Goal: Share content: Share content

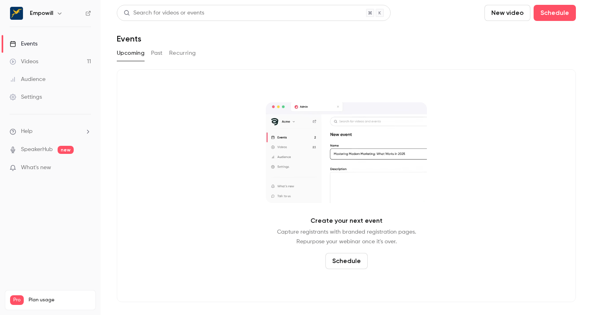
click at [49, 18] on div "Empowill" at bounding box center [54, 13] width 49 height 10
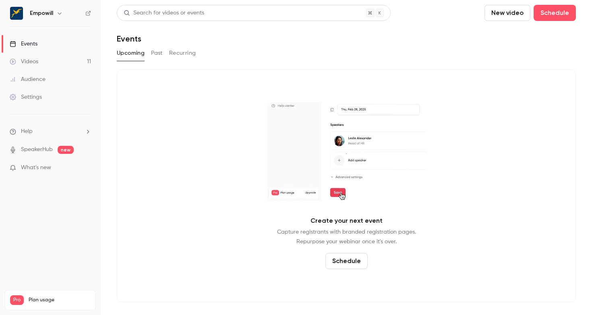
click at [59, 16] on icon "button" at bounding box center [59, 13] width 6 height 6
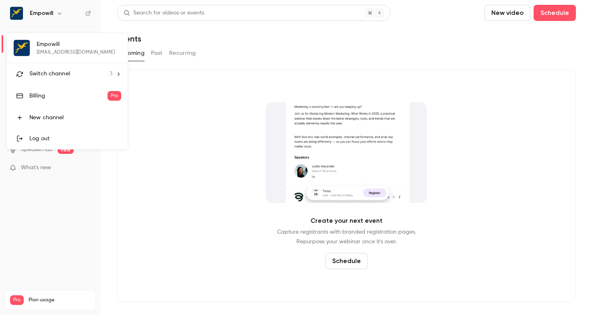
click at [57, 72] on span "Switch channel" at bounding box center [49, 74] width 41 height 8
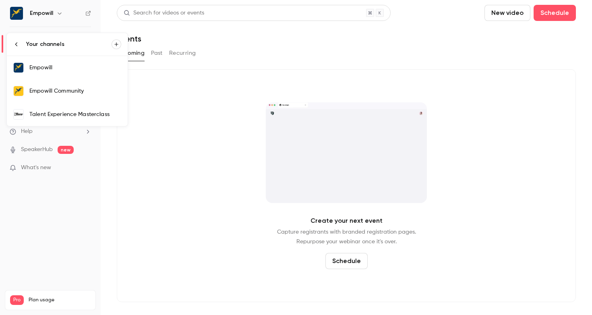
click at [93, 86] on link "Empowill Community" at bounding box center [67, 90] width 121 height 23
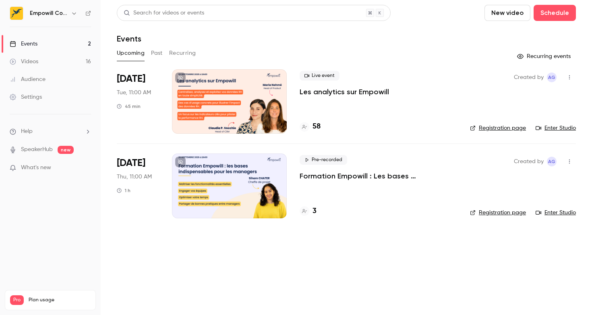
click at [158, 51] on button "Past" at bounding box center [157, 53] width 12 height 13
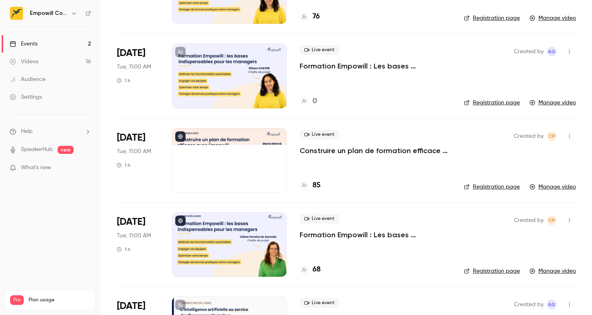
scroll to position [209, 0]
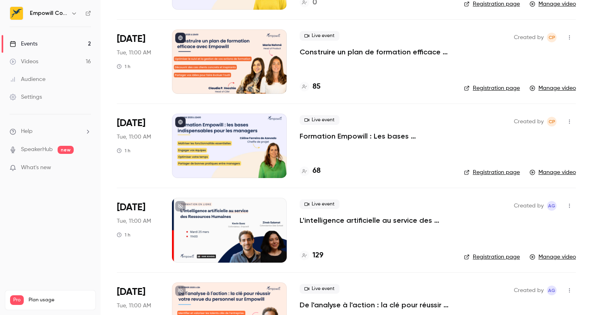
click at [547, 176] on link "Manage video" at bounding box center [553, 172] width 46 height 8
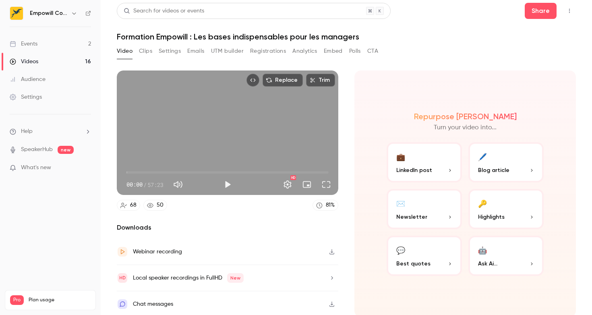
scroll to position [2, 0]
click at [542, 10] on button "Share" at bounding box center [541, 10] width 32 height 16
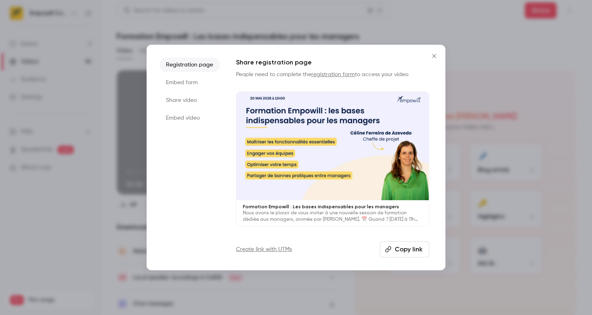
click at [404, 249] on button "Copy link" at bounding box center [405, 249] width 50 height 16
click at [432, 57] on icon "Close" at bounding box center [435, 56] width 10 height 6
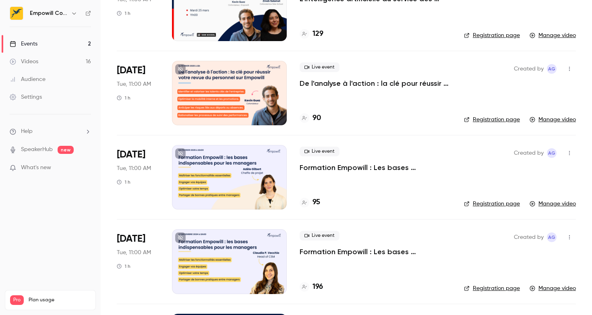
scroll to position [432, 0]
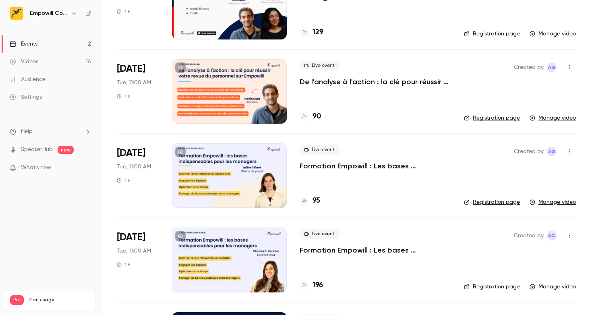
click at [558, 203] on link "Manage video" at bounding box center [553, 202] width 46 height 8
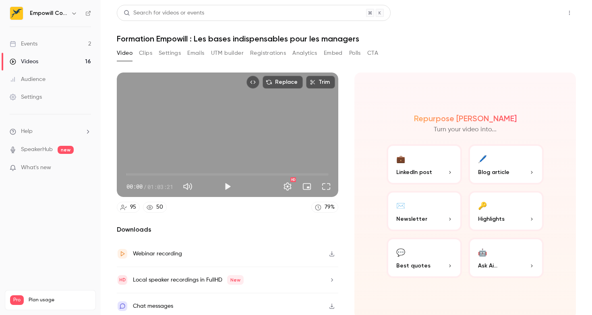
click at [530, 13] on button "Share" at bounding box center [541, 13] width 32 height 16
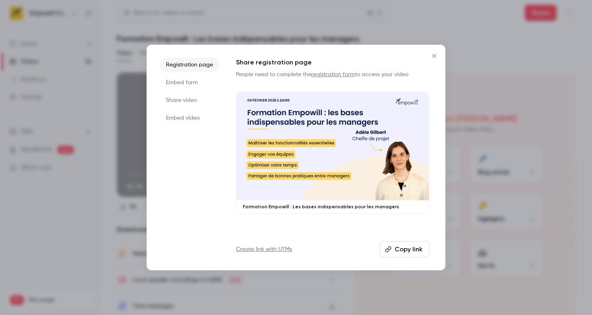
click at [405, 254] on button "Copy link" at bounding box center [405, 249] width 50 height 16
click at [434, 58] on icon "Close" at bounding box center [435, 56] width 10 height 6
